Goal: Information Seeking & Learning: Compare options

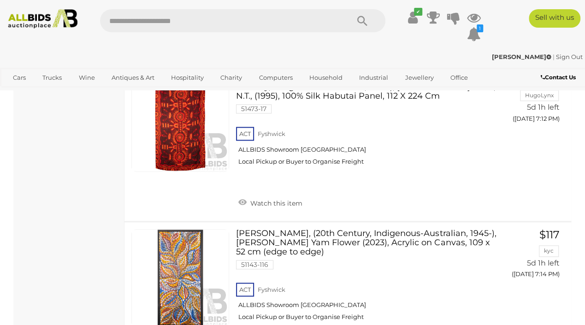
scroll to position [7625, 0]
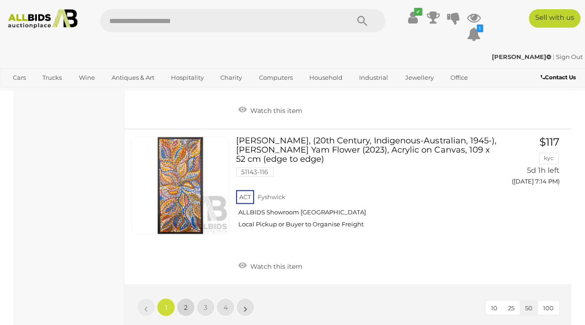
click at [179, 298] on link "2" at bounding box center [186, 307] width 18 height 18
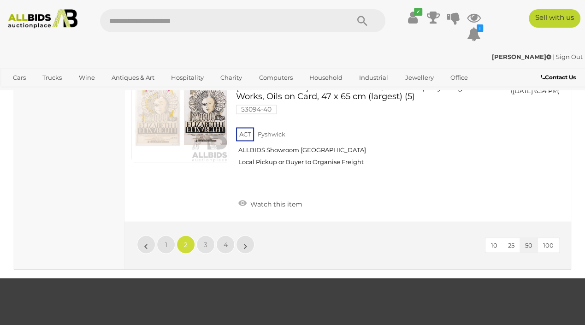
scroll to position [7718, 0]
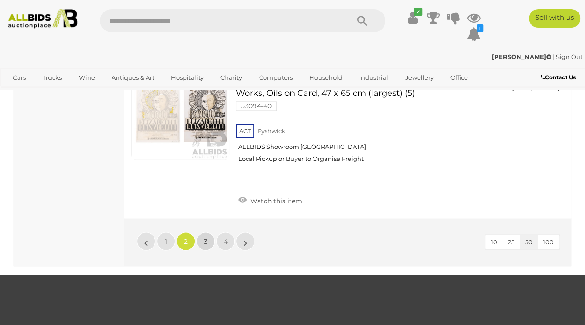
click at [202, 232] on link "3" at bounding box center [205, 241] width 18 height 18
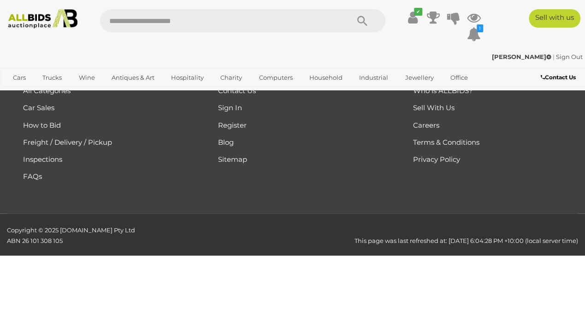
scroll to position [124, 0]
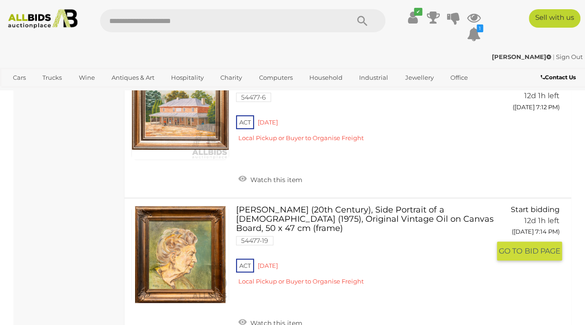
scroll to position [7226, 0]
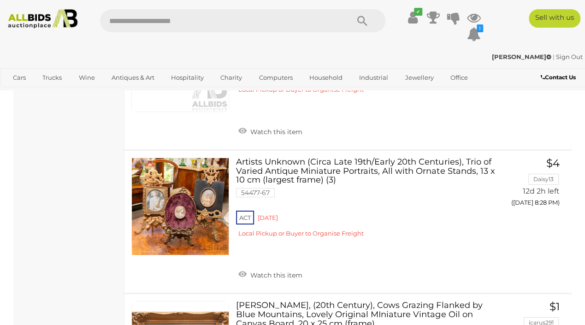
scroll to position [6734, 0]
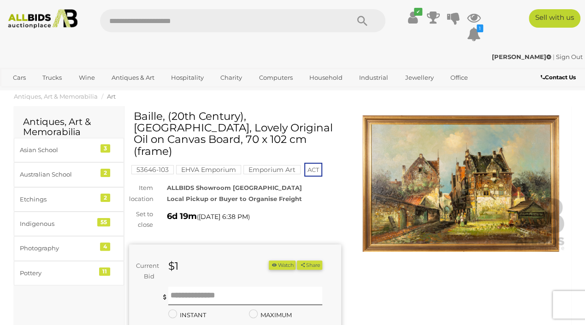
click at [474, 210] on img at bounding box center [461, 183] width 212 height 137
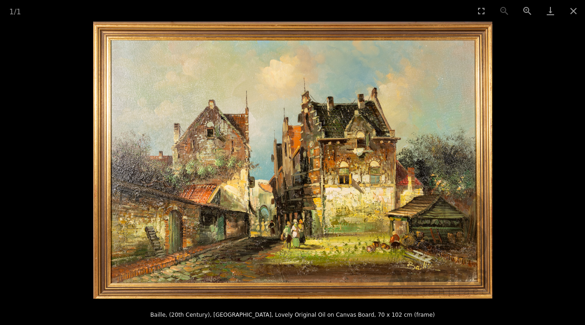
click at [353, 182] on img at bounding box center [292, 160] width 399 height 277
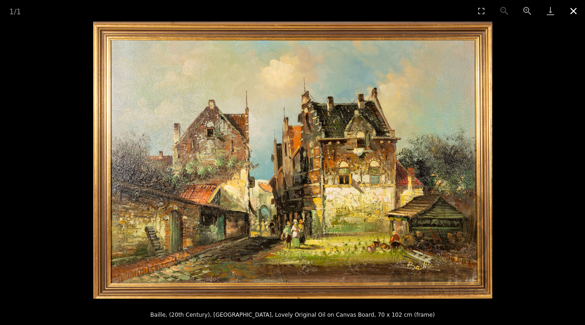
click at [573, 10] on button "Close gallery" at bounding box center [573, 11] width 23 height 22
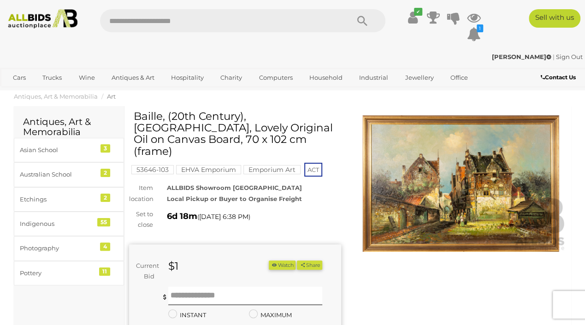
click at [540, 170] on img at bounding box center [461, 183] width 212 height 137
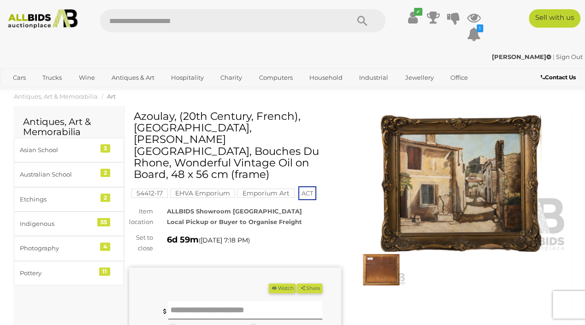
click at [458, 183] on img at bounding box center [461, 183] width 212 height 137
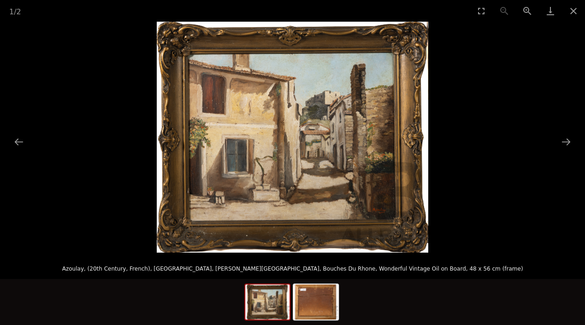
click at [344, 163] on img at bounding box center [293, 137] width 272 height 231
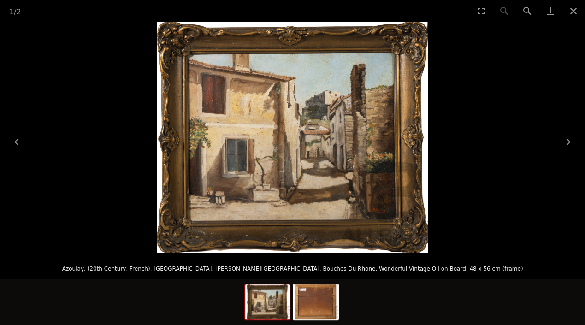
click at [344, 163] on img at bounding box center [293, 137] width 272 height 231
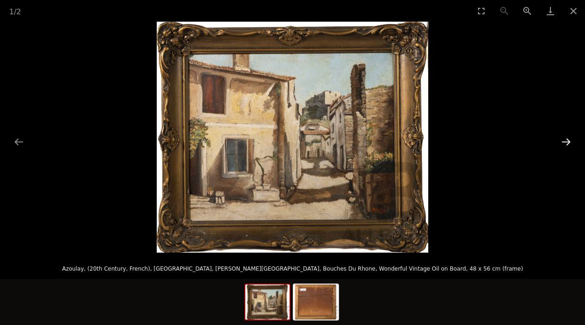
click at [567, 140] on button "Next slide" at bounding box center [566, 142] width 19 height 18
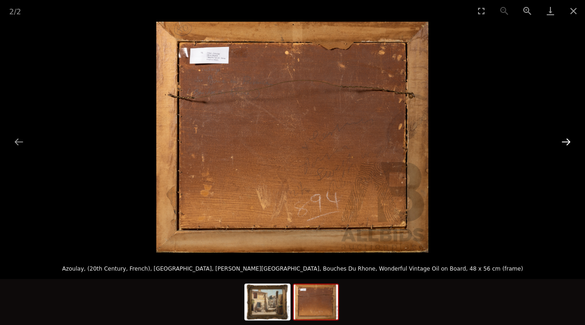
click at [567, 140] on button "Next slide" at bounding box center [566, 142] width 19 height 18
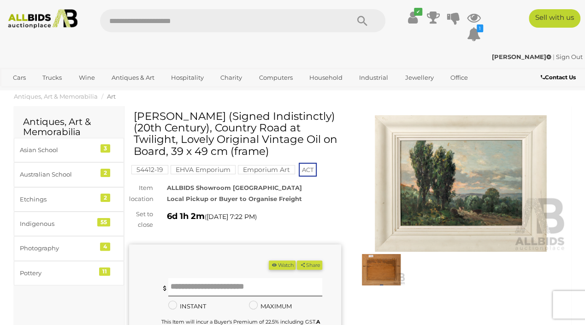
click at [439, 189] on img at bounding box center [461, 183] width 212 height 137
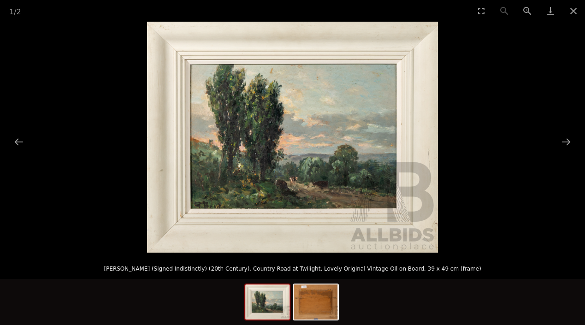
click at [249, 156] on img at bounding box center [292, 137] width 291 height 231
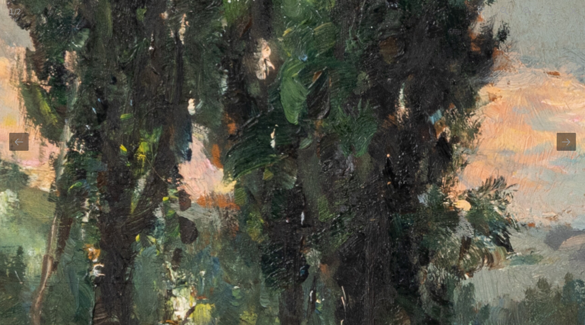
click at [260, 159] on img at bounding box center [576, 95] width 2161 height 1716
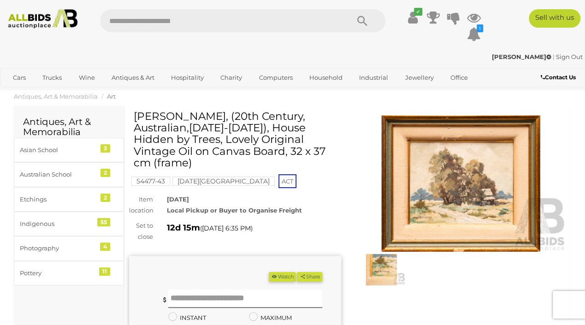
click at [423, 187] on img at bounding box center [461, 183] width 212 height 137
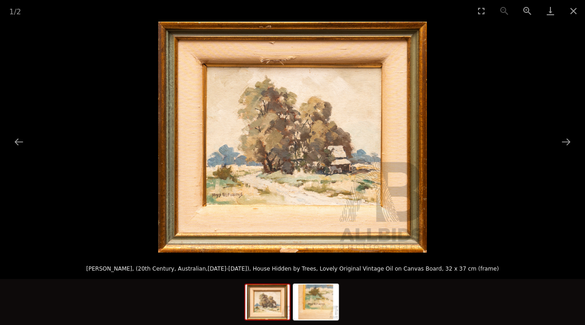
click at [342, 165] on img at bounding box center [292, 137] width 269 height 231
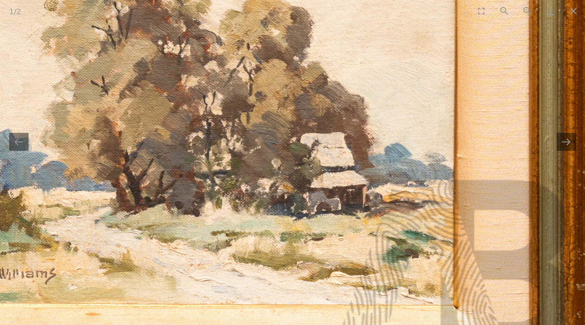
click at [342, 165] on img at bounding box center [199, 108] width 773 height 665
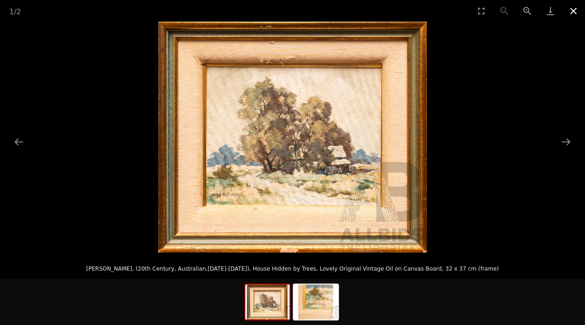
click at [573, 8] on button "Close gallery" at bounding box center [573, 11] width 23 height 22
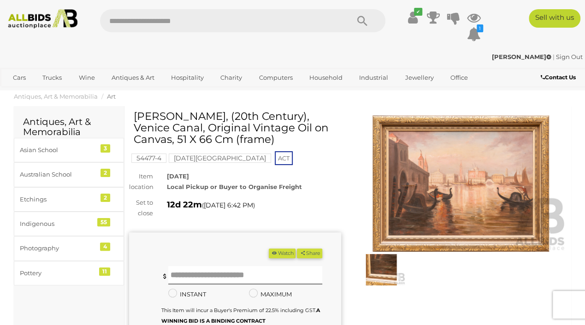
click at [433, 181] on img at bounding box center [461, 183] width 212 height 137
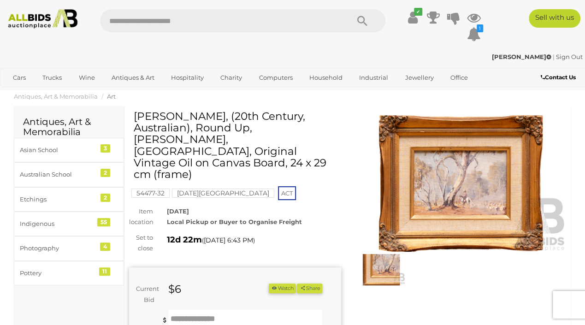
click at [470, 194] on img at bounding box center [461, 183] width 212 height 137
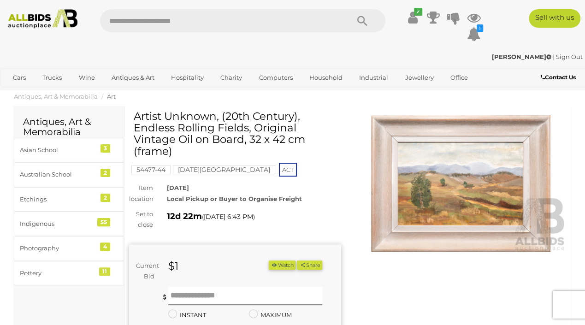
click at [469, 202] on img at bounding box center [461, 183] width 212 height 137
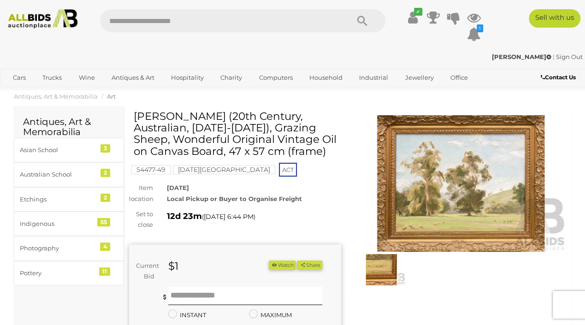
click at [469, 169] on img at bounding box center [461, 183] width 212 height 137
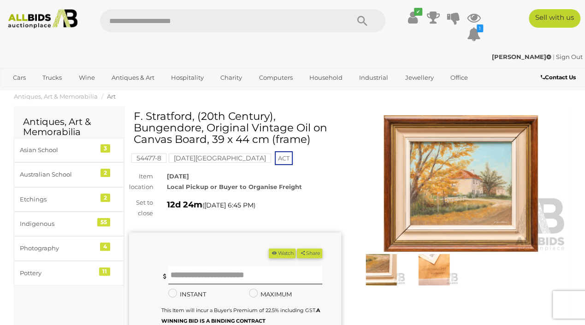
click at [467, 188] on img at bounding box center [461, 183] width 212 height 137
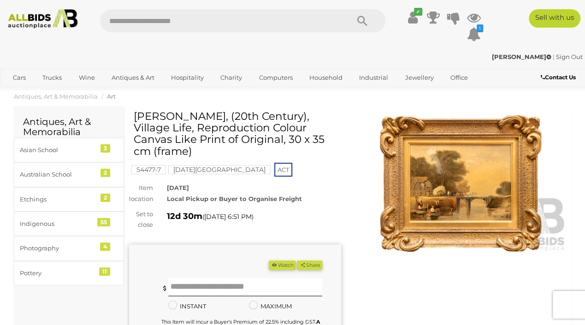
click at [461, 196] on img at bounding box center [461, 183] width 212 height 137
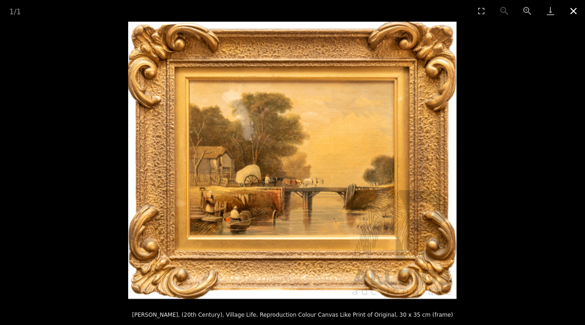
click at [572, 11] on button "Close gallery" at bounding box center [573, 11] width 23 height 22
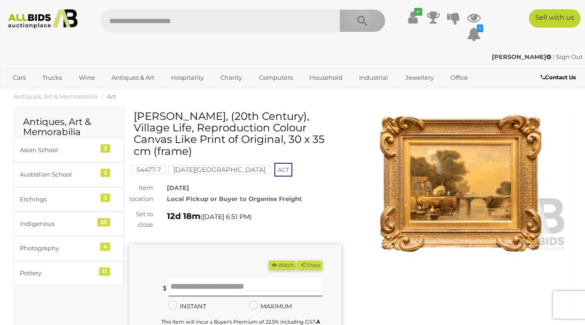
click at [361, 12] on button "Search" at bounding box center [362, 20] width 46 height 23
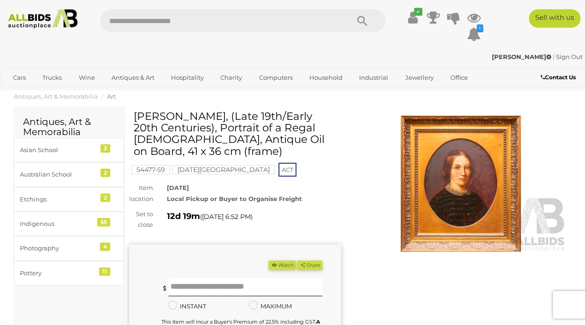
click at [478, 173] on img at bounding box center [461, 183] width 212 height 137
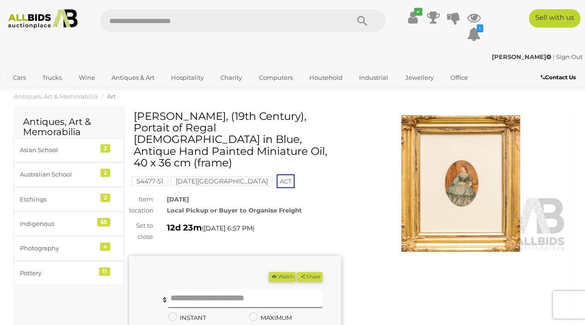
click at [473, 184] on img at bounding box center [461, 183] width 212 height 137
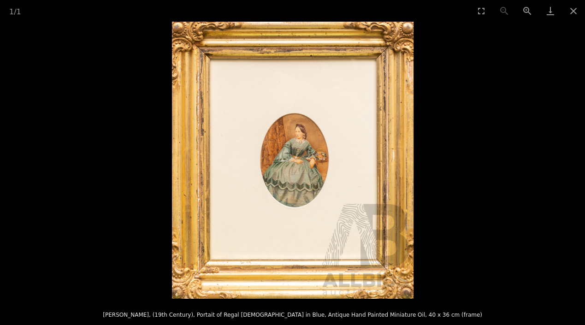
click at [292, 155] on img at bounding box center [293, 160] width 242 height 277
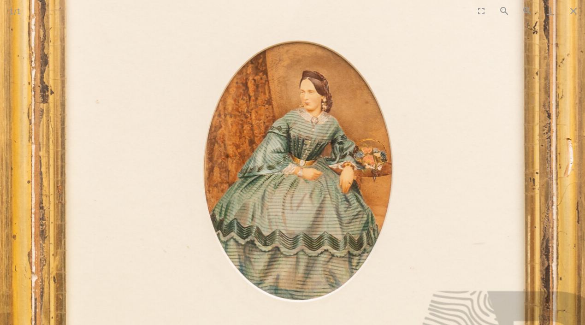
click at [292, 155] on img at bounding box center [293, 170] width 665 height 763
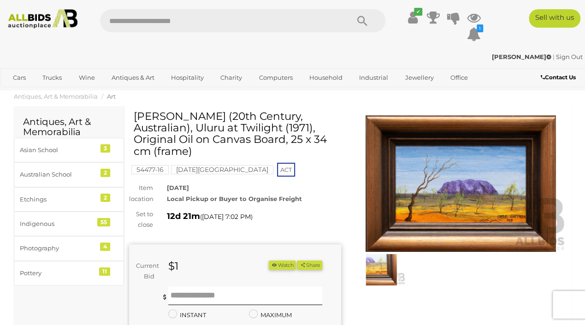
click at [412, 182] on img at bounding box center [461, 183] width 212 height 137
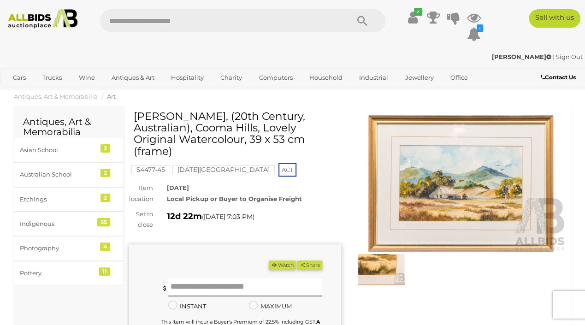
click at [436, 186] on img at bounding box center [461, 183] width 212 height 137
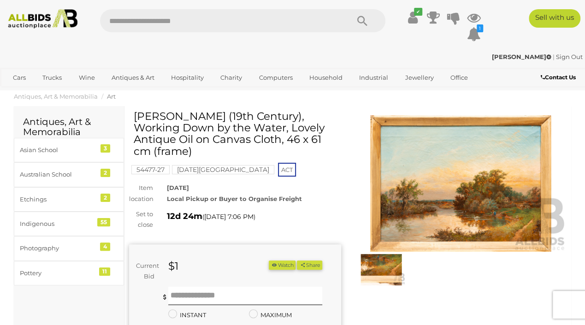
click at [430, 184] on img at bounding box center [461, 183] width 212 height 137
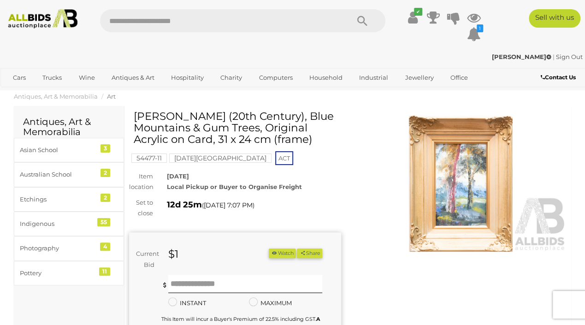
click at [462, 211] on img at bounding box center [461, 183] width 212 height 137
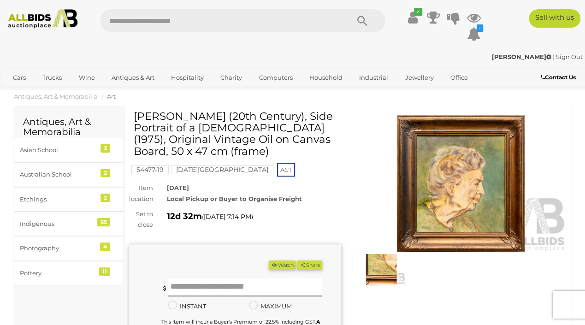
click at [457, 219] on img at bounding box center [461, 183] width 212 height 137
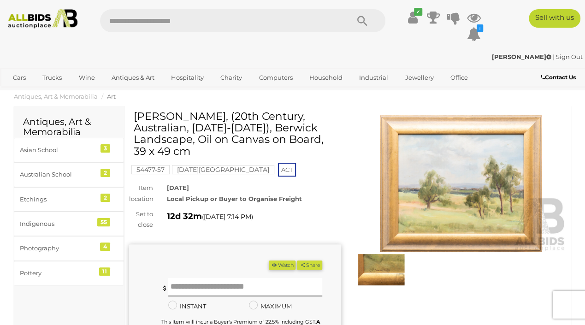
click at [490, 208] on img at bounding box center [461, 183] width 212 height 137
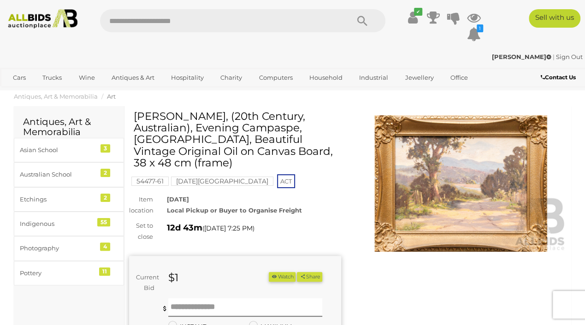
click at [469, 202] on img at bounding box center [461, 183] width 212 height 137
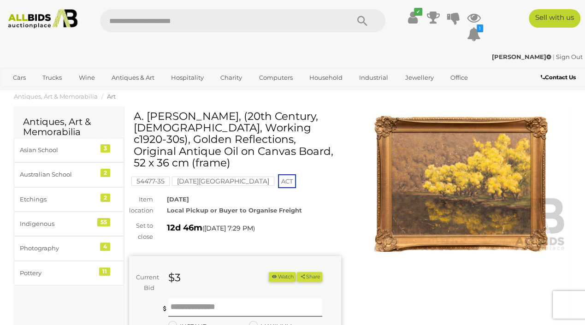
click at [454, 195] on img at bounding box center [461, 183] width 212 height 137
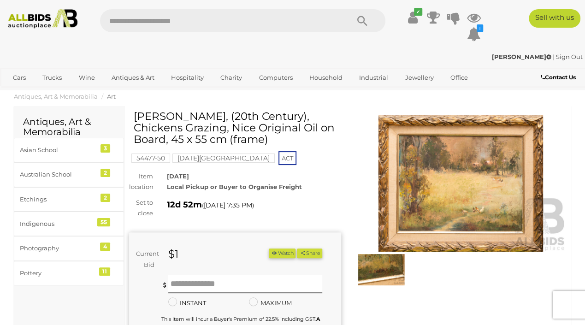
click at [469, 182] on img at bounding box center [461, 183] width 212 height 137
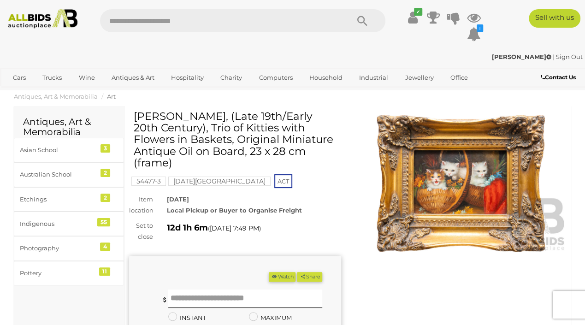
click at [456, 196] on img at bounding box center [461, 183] width 212 height 137
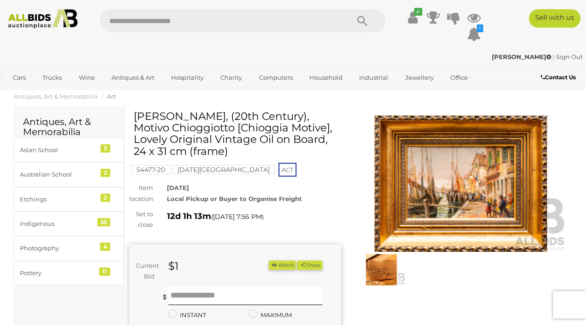
click at [473, 202] on img at bounding box center [461, 183] width 212 height 137
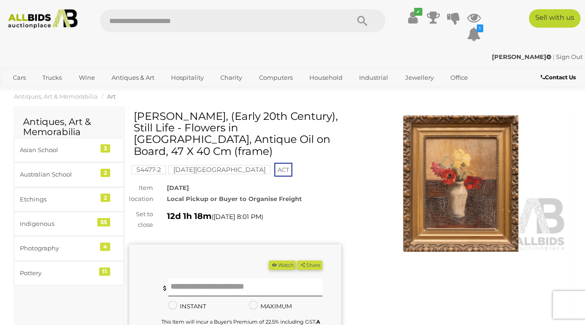
click at [460, 213] on img at bounding box center [461, 183] width 212 height 137
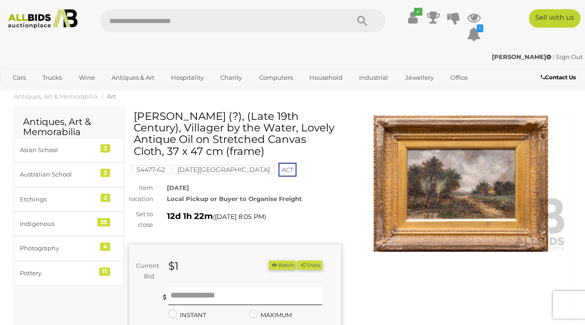
click at [482, 196] on img at bounding box center [461, 183] width 212 height 137
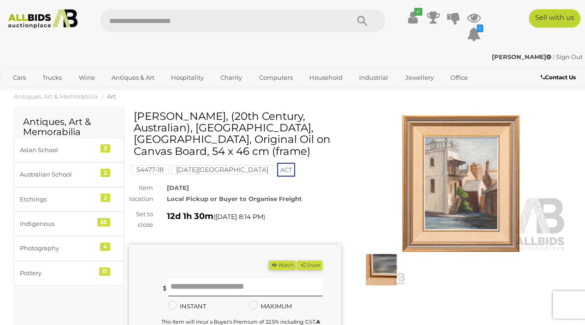
click at [462, 201] on img at bounding box center [461, 183] width 212 height 137
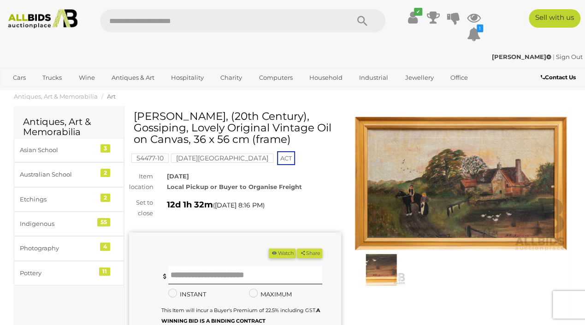
click at [521, 189] on img at bounding box center [461, 183] width 212 height 137
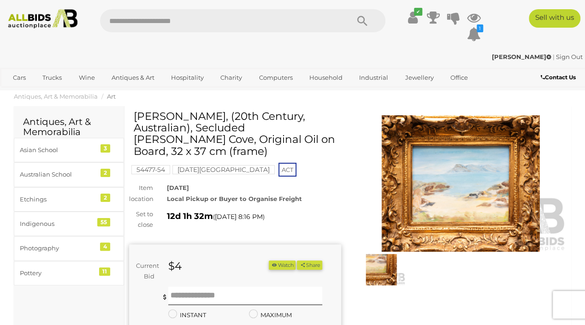
click at [472, 196] on img at bounding box center [461, 183] width 212 height 137
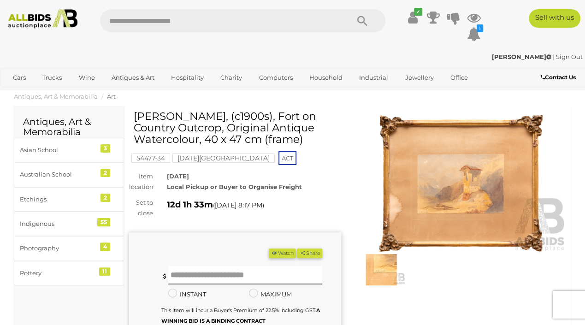
click at [476, 195] on img at bounding box center [461, 183] width 212 height 137
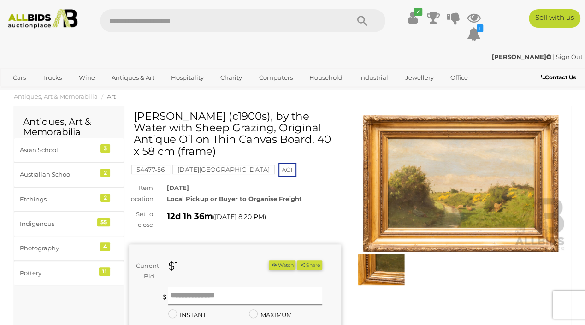
click at [464, 196] on img at bounding box center [461, 183] width 212 height 137
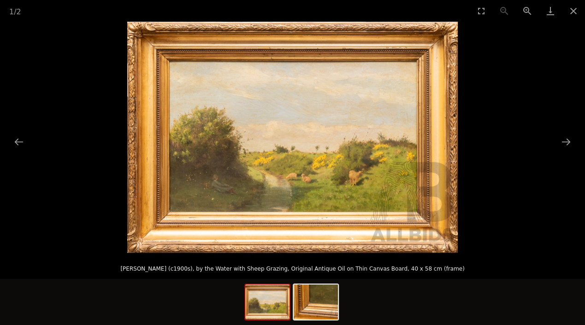
click at [398, 197] on img at bounding box center [292, 137] width 331 height 231
click at [399, 197] on img at bounding box center [292, 137] width 331 height 231
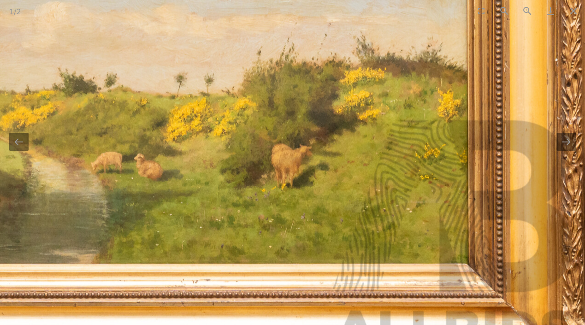
drag, startPoint x: 401, startPoint y: 196, endPoint x: 450, endPoint y: 202, distance: 49.7
click at [450, 202] on img at bounding box center [109, 48] width 951 height 665
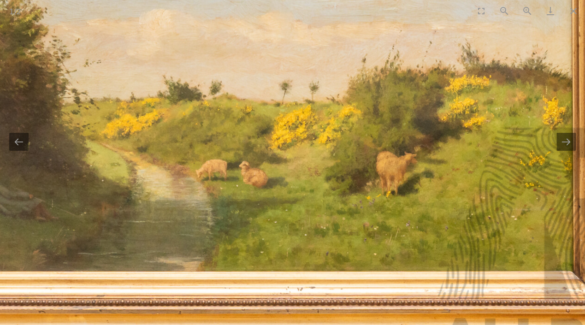
drag, startPoint x: 343, startPoint y: 204, endPoint x: 433, endPoint y: 203, distance: 89.5
click at [428, 204] on img at bounding box center [214, 56] width 951 height 665
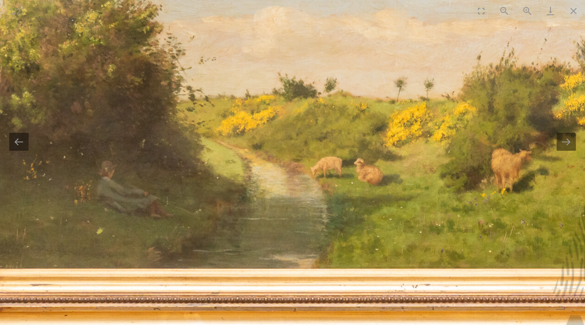
drag, startPoint x: 373, startPoint y: 206, endPoint x: 429, endPoint y: 202, distance: 56.4
click at [429, 202] on img at bounding box center [329, 53] width 951 height 665
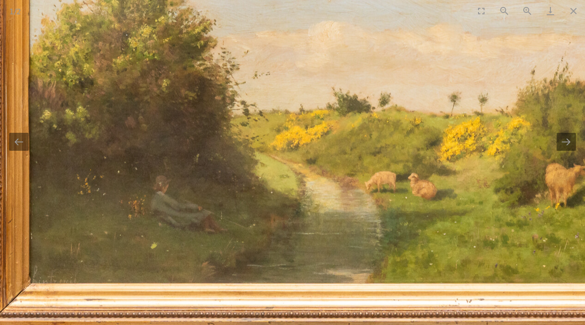
drag, startPoint x: 429, startPoint y: 202, endPoint x: 406, endPoint y: 221, distance: 29.8
click at [409, 228] on img at bounding box center [383, 68] width 951 height 665
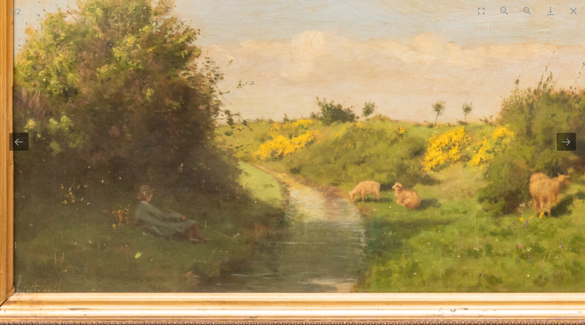
drag, startPoint x: 450, startPoint y: 214, endPoint x: 422, endPoint y: 215, distance: 27.7
click at [422, 215] on img at bounding box center [367, 77] width 951 height 665
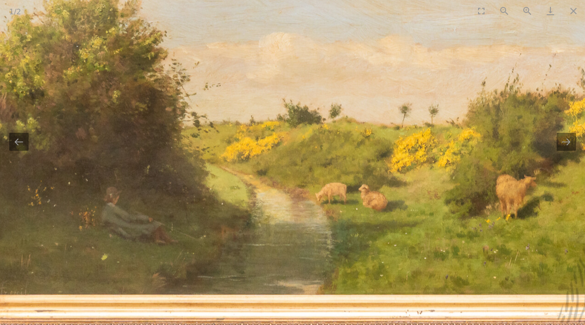
click at [423, 215] on img at bounding box center [334, 79] width 951 height 665
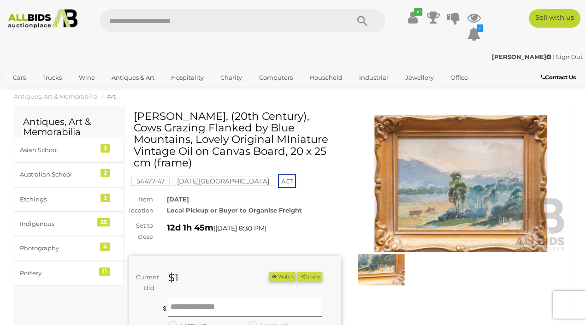
click at [507, 211] on img at bounding box center [461, 183] width 212 height 137
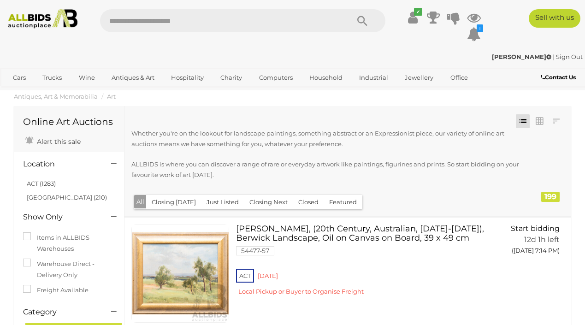
scroll to position [6734, 0]
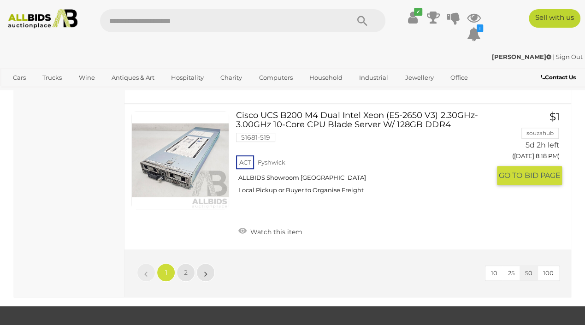
scroll to position [7225, 0]
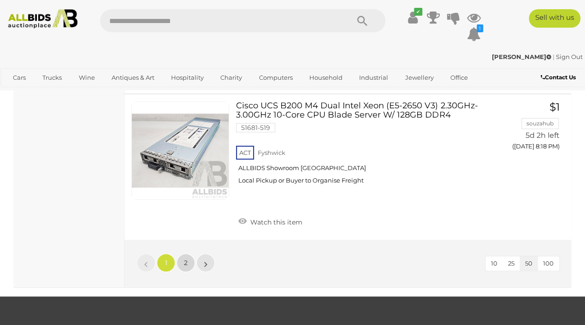
click at [186, 259] on span "2" at bounding box center [186, 263] width 4 height 8
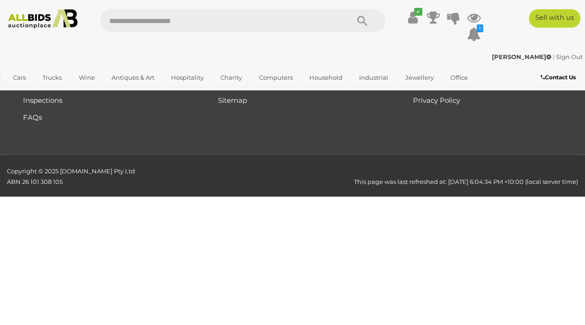
scroll to position [165, 0]
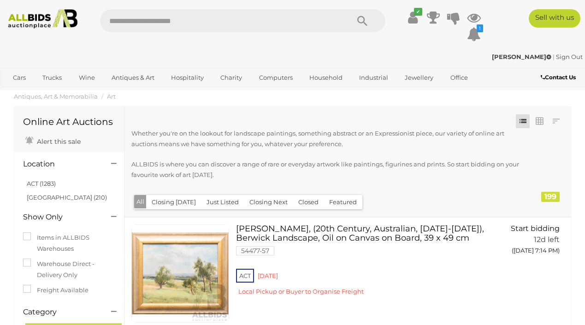
scroll to position [6734, 0]
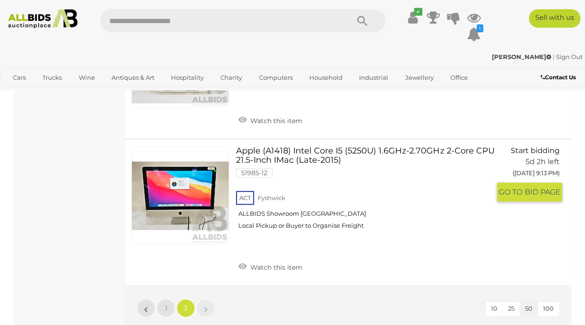
scroll to position [3885, 0]
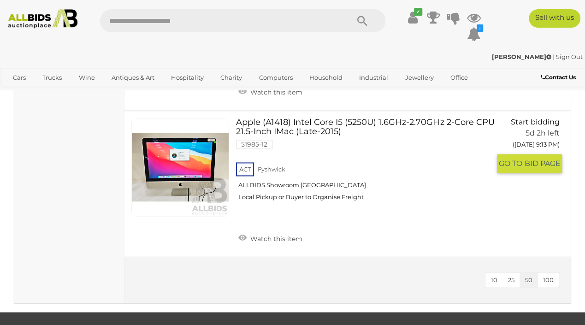
scroll to position [2336, 0]
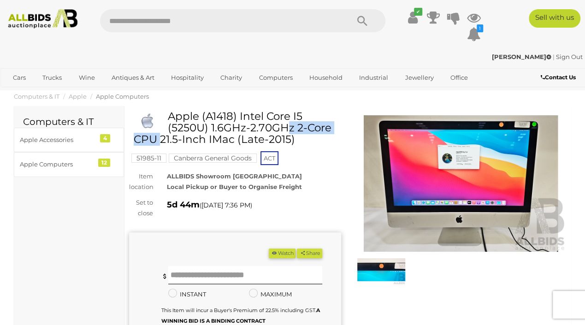
drag, startPoint x: 170, startPoint y: 113, endPoint x: 238, endPoint y: 117, distance: 67.9
click at [238, 117] on h1 "Apple (A1418) Intel Core I5 (5250U) 1.6GHz-2.70GHz 2-Core CPU 21.5-Inch IMac (L…" at bounding box center [236, 128] width 205 height 35
copy h1 "Apple (A1418)"
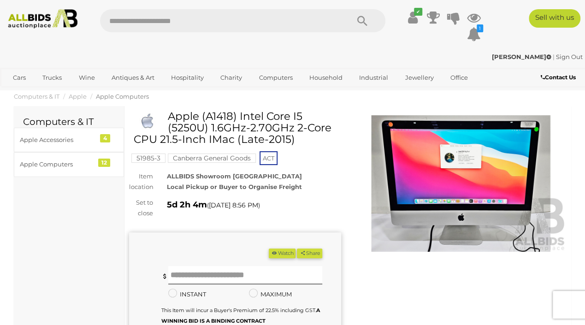
click at [454, 173] on img at bounding box center [461, 183] width 212 height 137
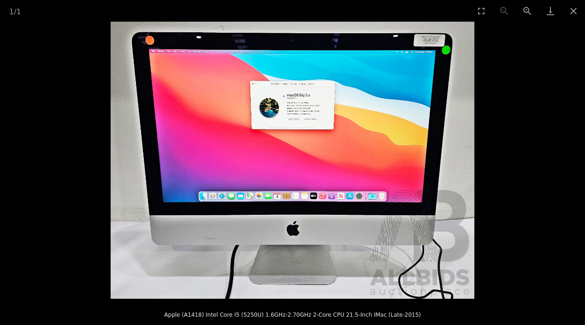
click at [404, 168] on img at bounding box center [293, 160] width 364 height 277
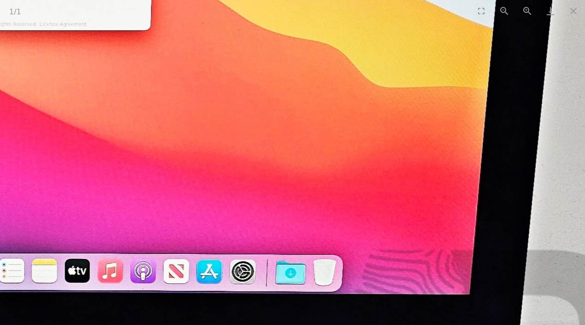
click at [404, 168] on img at bounding box center [1, 142] width 1318 height 1004
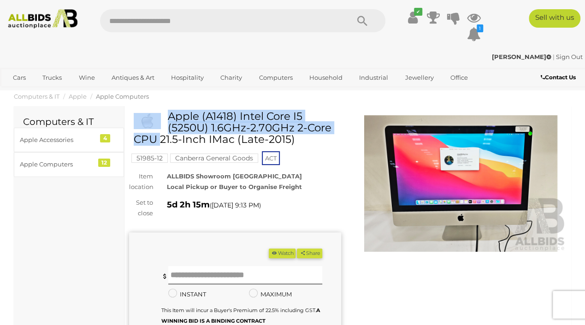
drag, startPoint x: 167, startPoint y: 116, endPoint x: 239, endPoint y: 115, distance: 71.5
click at [239, 115] on div "Apple (A1418) Intel Core I5 (5250U) 1.6GHz-2.70GHz 2-Core CPU 21.5-Inch IMac (L…" at bounding box center [236, 132] width 205 height 42
copy div "Apple (A1418)"
